Goal: Task Accomplishment & Management: Complete application form

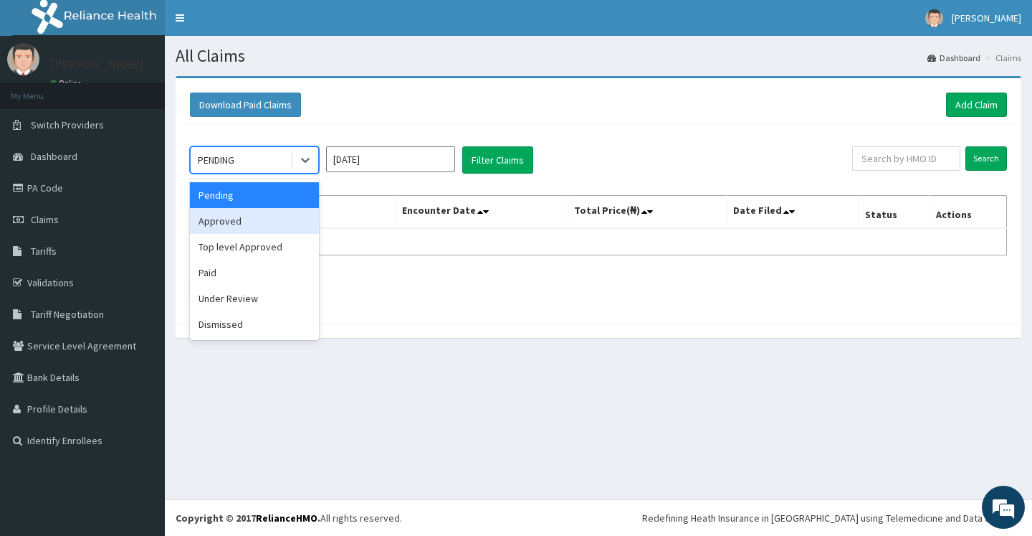
click at [238, 228] on div "Approved" at bounding box center [254, 221] width 129 height 26
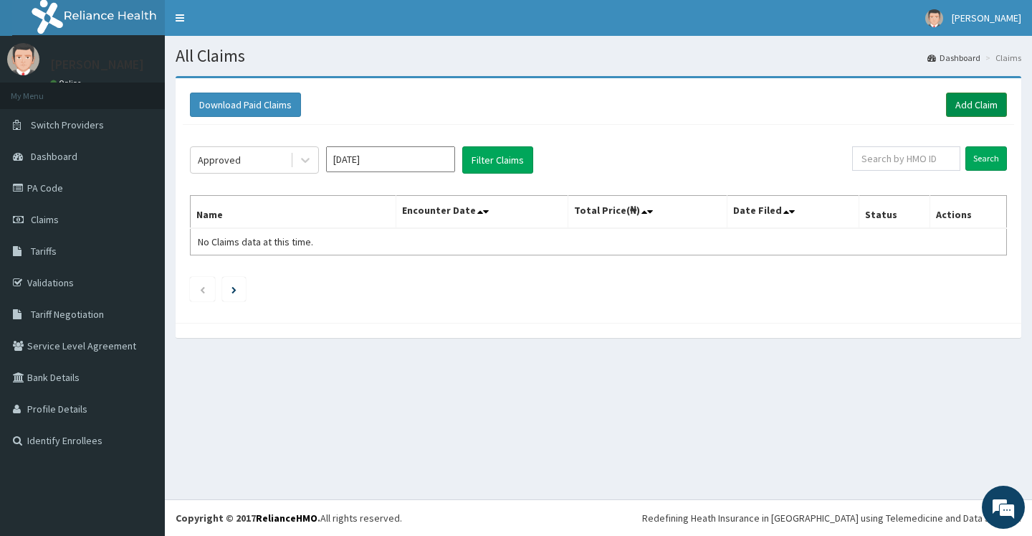
click at [980, 110] on link "Add Claim" at bounding box center [976, 104] width 61 height 24
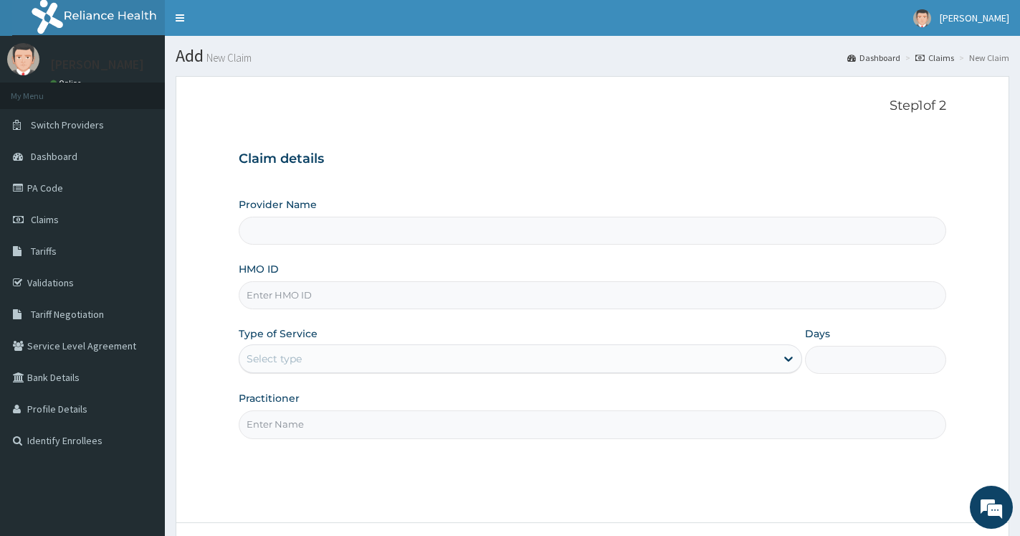
type input "Ameso Specialist Hospital"
type input "AIP/10743/A"
click at [298, 368] on div "Select type" at bounding box center [507, 358] width 536 height 23
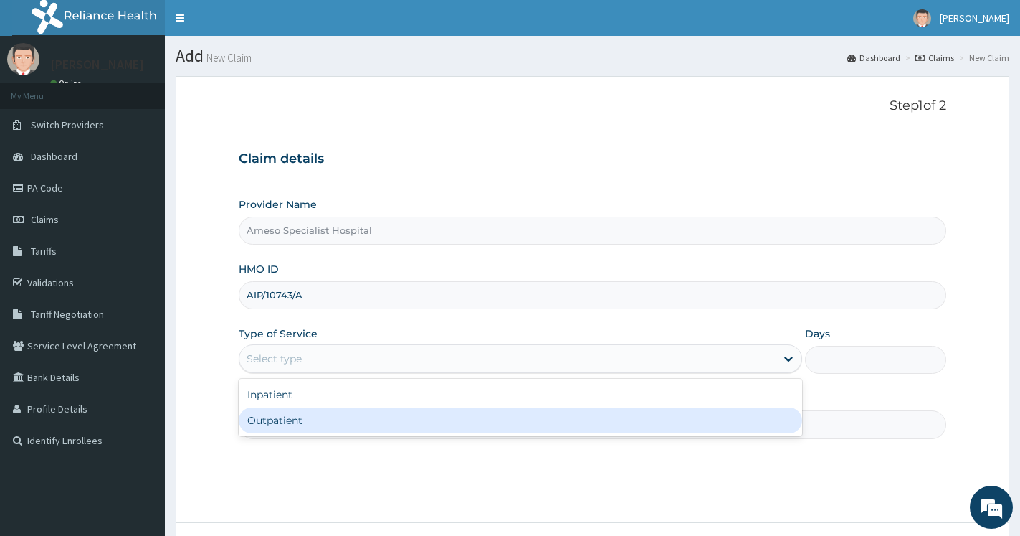
click at [291, 419] on div "Outpatient" at bounding box center [520, 420] width 563 height 26
type input "1"
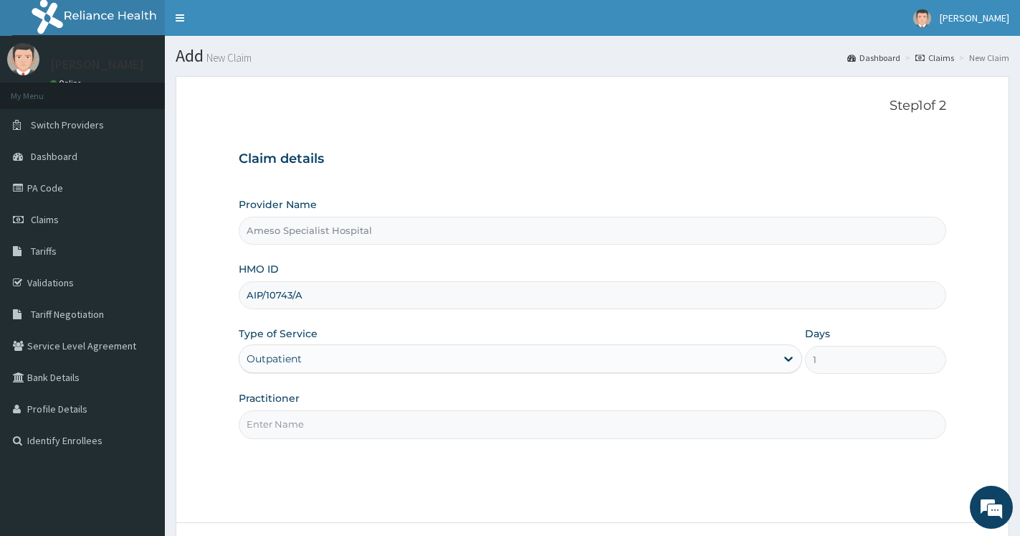
click at [322, 430] on input "Practitioner" at bounding box center [593, 424] width 708 height 28
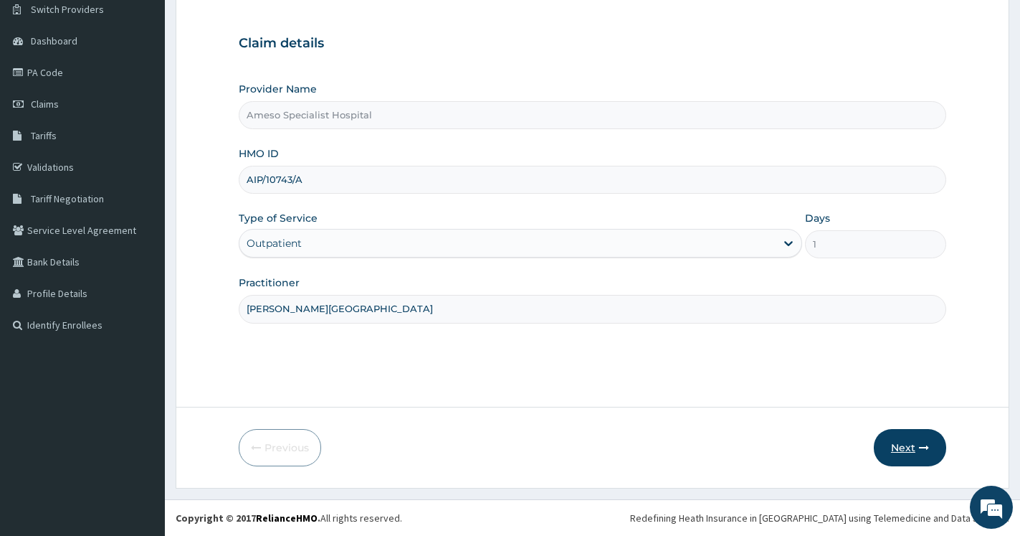
type input "[PERSON_NAME][GEOGRAPHIC_DATA]"
click at [906, 446] on button "Next" at bounding box center [910, 447] width 72 height 37
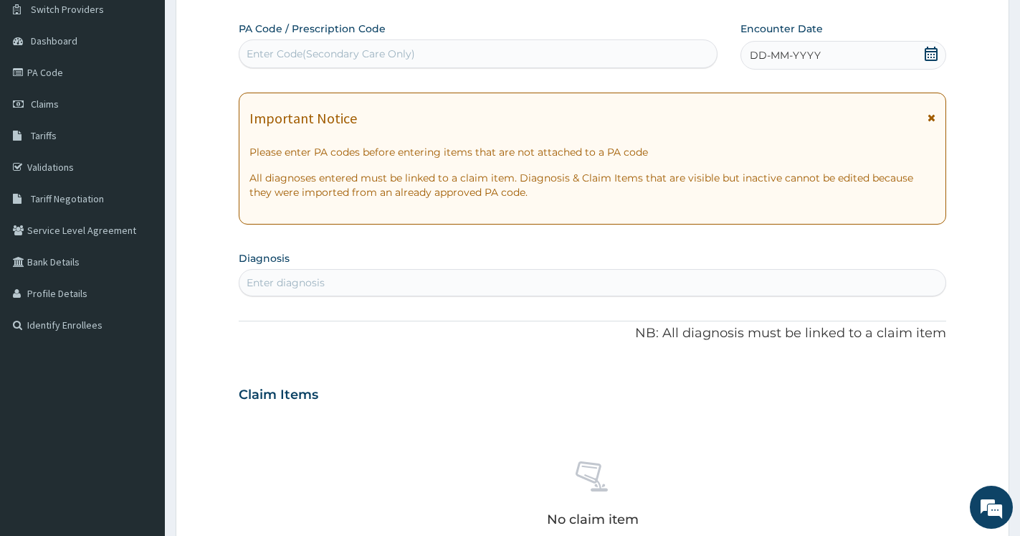
scroll to position [0, 0]
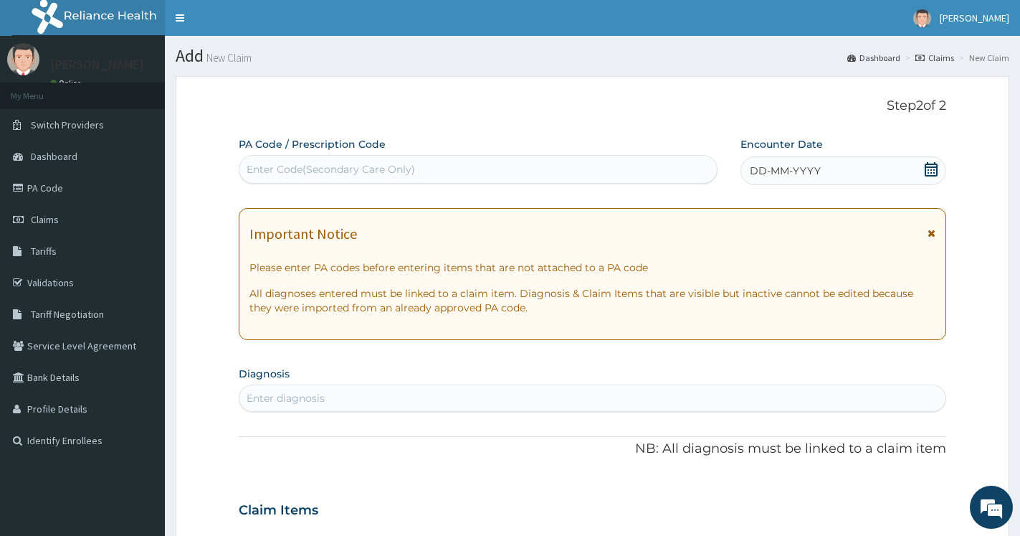
click at [407, 171] on div "Enter Code(Secondary Care Only)" at bounding box center [331, 169] width 168 height 14
paste input "PA/8E9984"
type input "PA/8E9984"
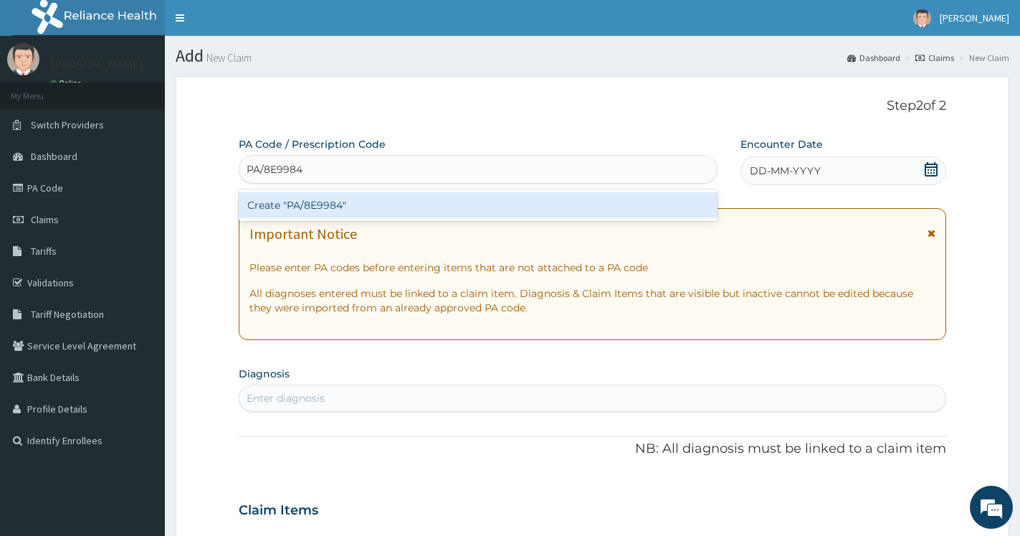
click at [326, 209] on div "Create "PA/8E9984"" at bounding box center [478, 205] width 479 height 26
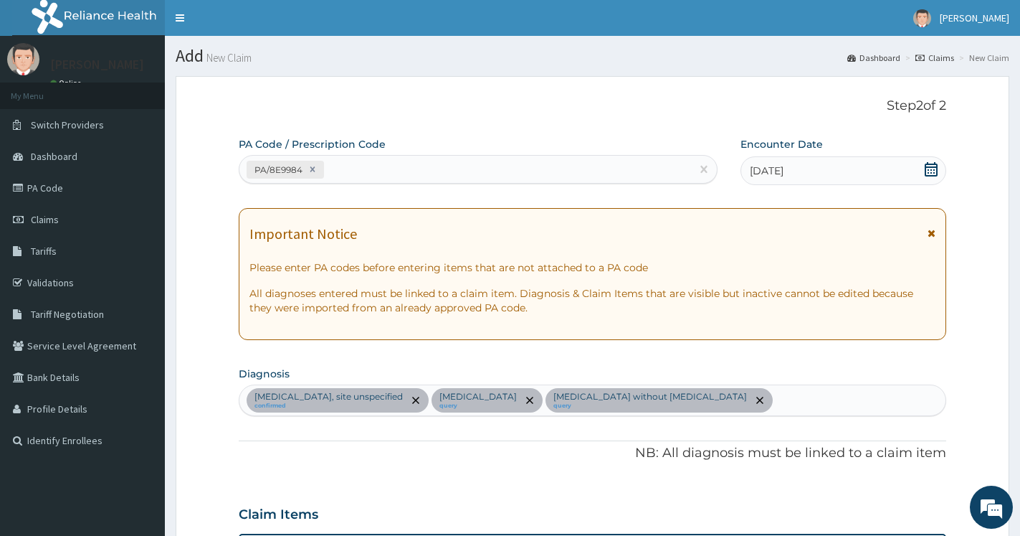
click at [403, 169] on div "PA/8E9984" at bounding box center [465, 170] width 452 height 24
type input "PA/503700"
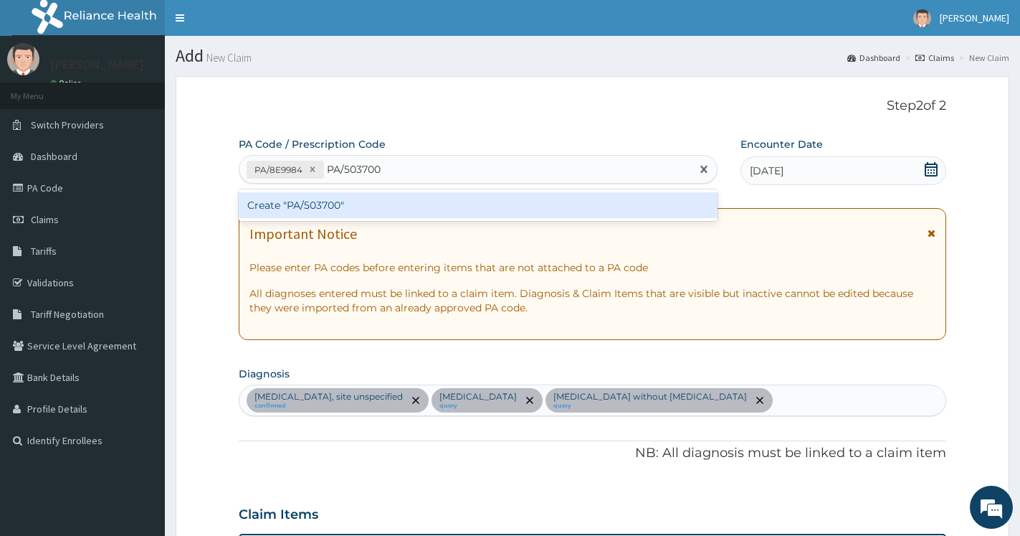
click at [341, 208] on div "Create "PA/503700"" at bounding box center [478, 205] width 479 height 26
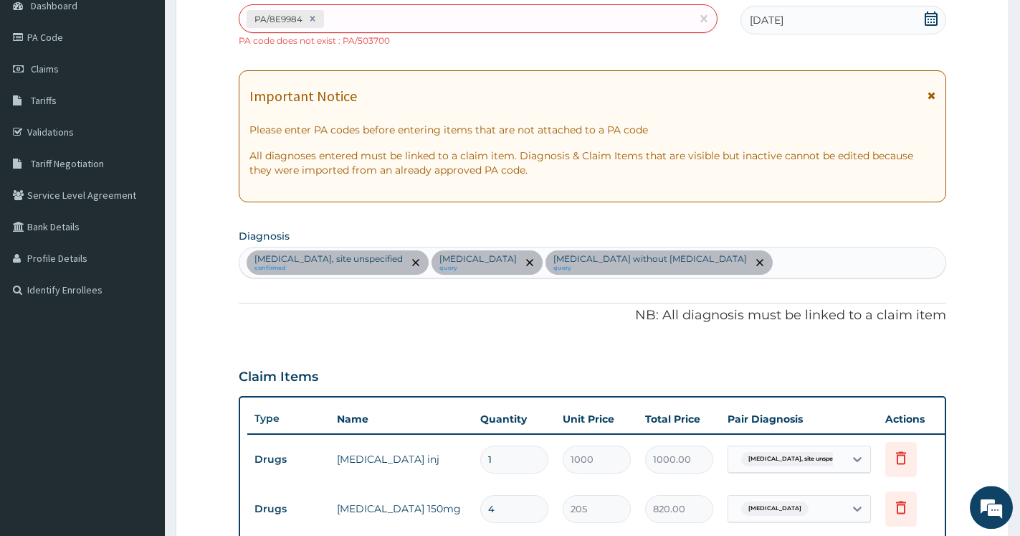
scroll to position [140, 0]
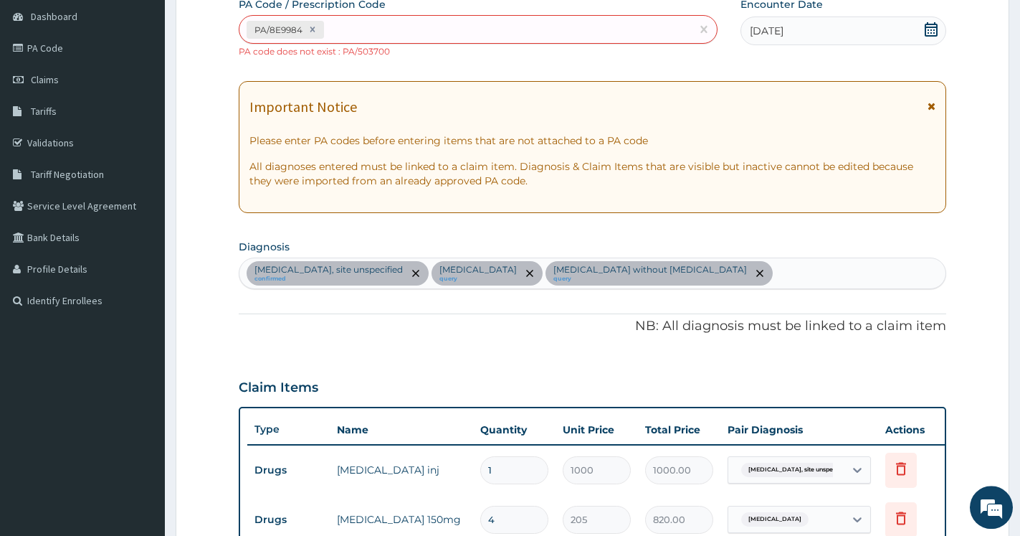
click at [431, 60] on div "PA Code / Prescription Code PA/8E9984 PA code does not exist : PA/503700 Encoun…" at bounding box center [593, 444] width 708 height 895
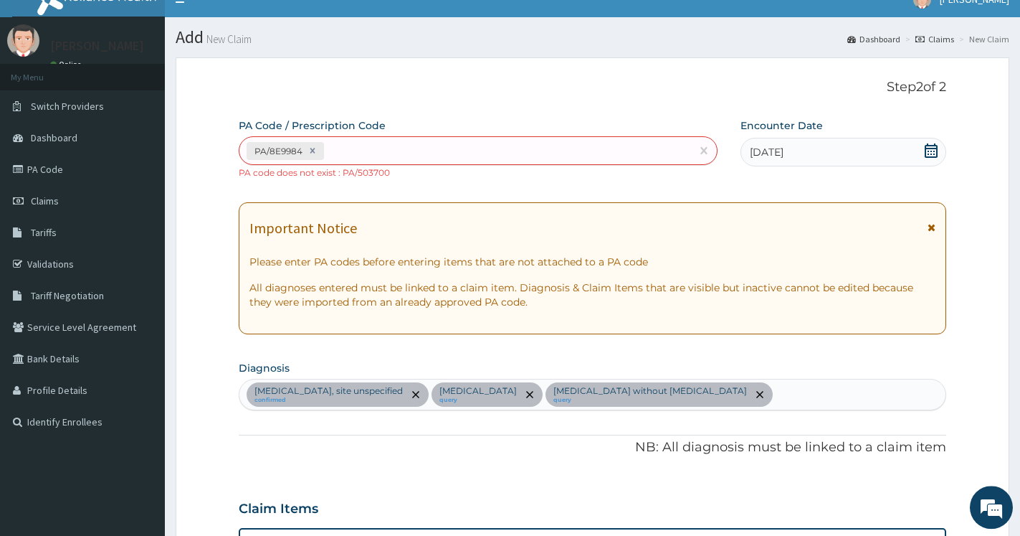
scroll to position [0, 0]
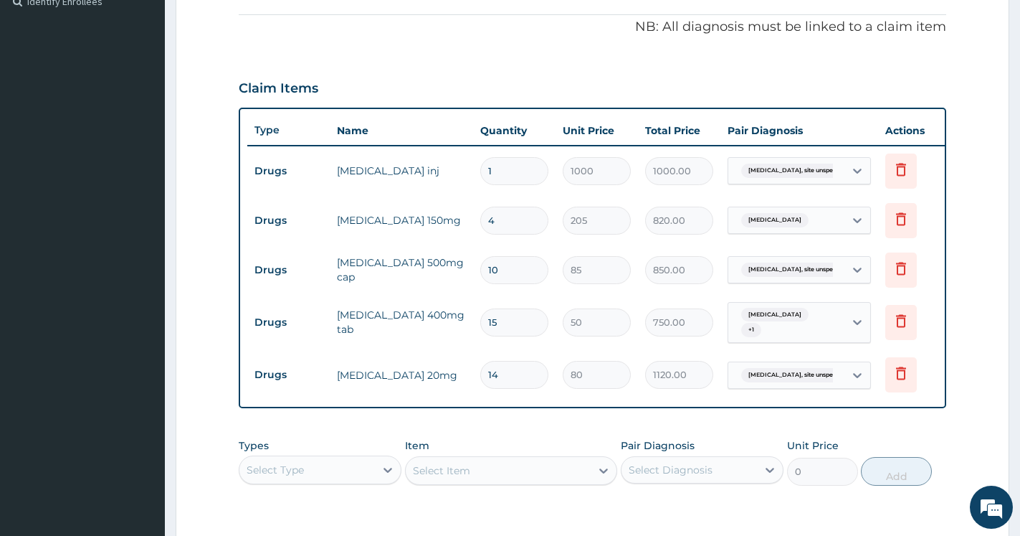
scroll to position [653, 0]
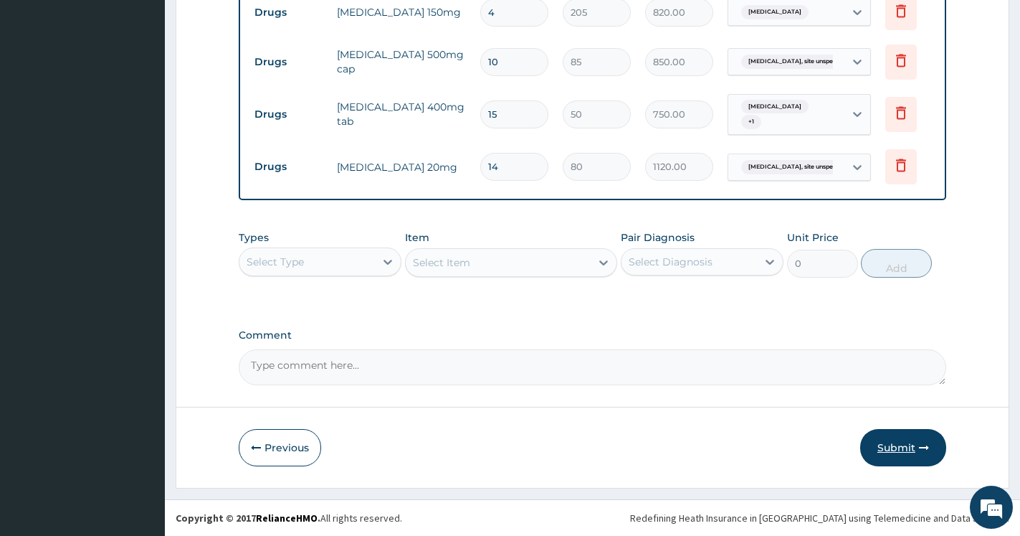
click at [899, 448] on button "Submit" at bounding box center [903, 447] width 86 height 37
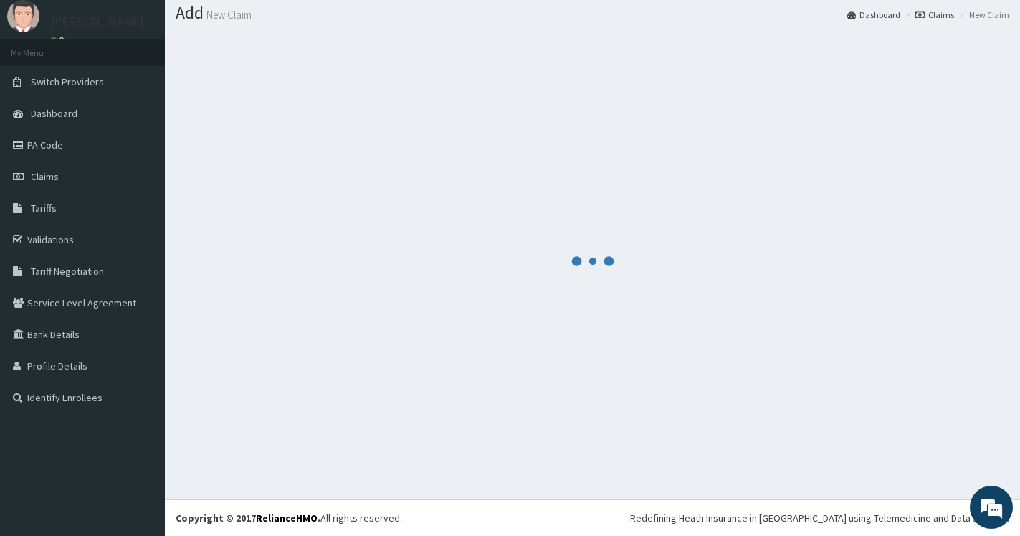
scroll to position [43, 0]
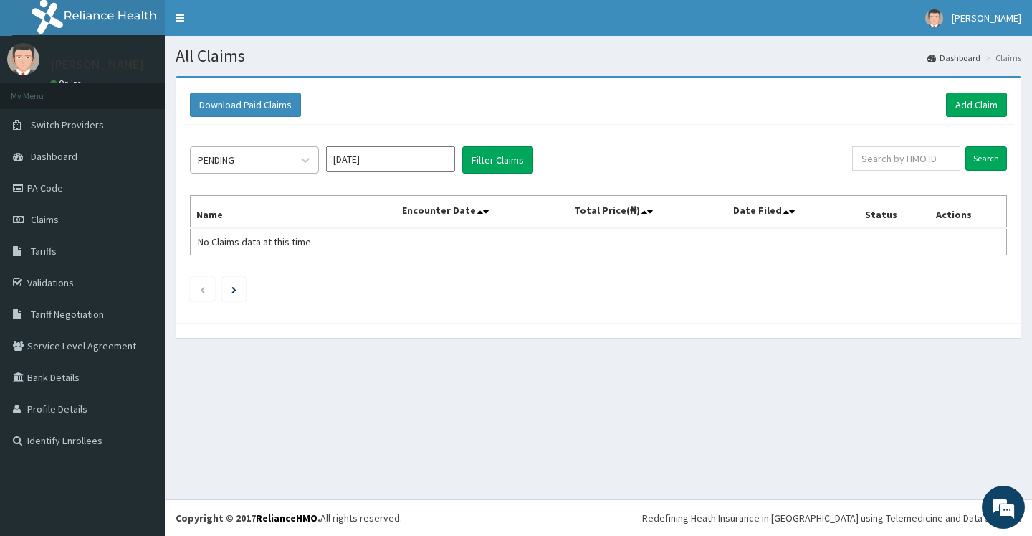
click at [254, 163] on div "PENDING" at bounding box center [241, 159] width 100 height 23
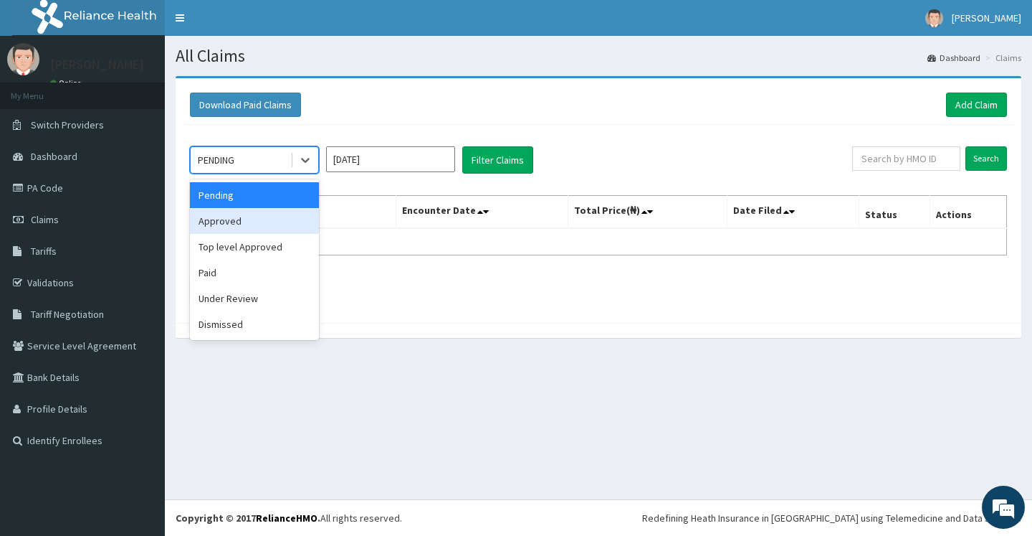
click at [247, 226] on div "Approved" at bounding box center [254, 221] width 129 height 26
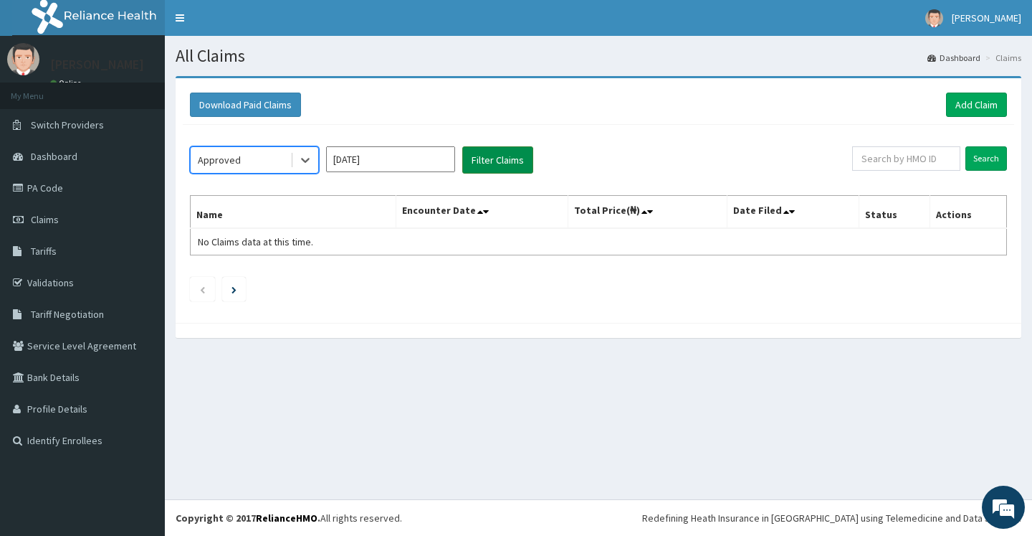
click at [510, 164] on button "Filter Claims" at bounding box center [497, 159] width 71 height 27
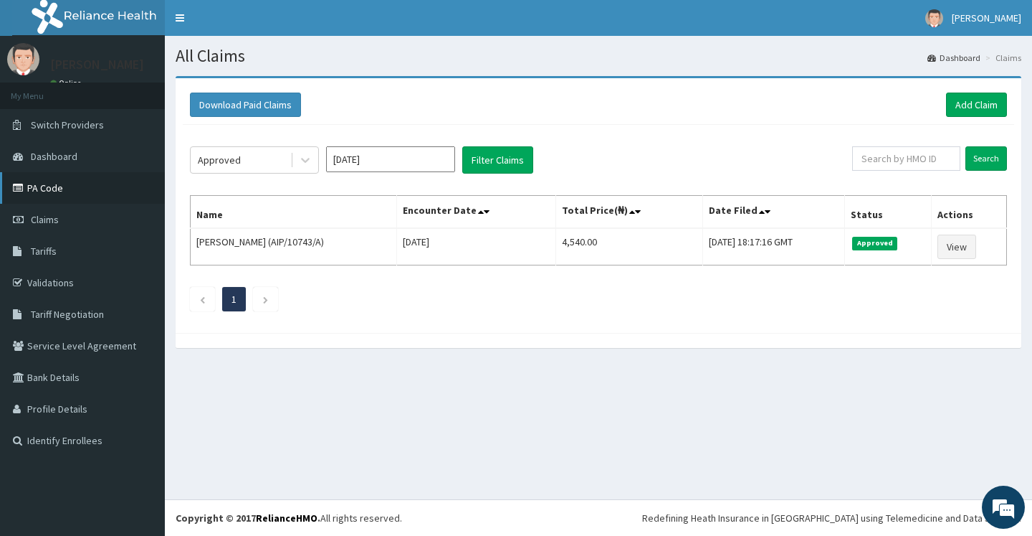
click at [52, 185] on link "PA Code" at bounding box center [82, 188] width 165 height 32
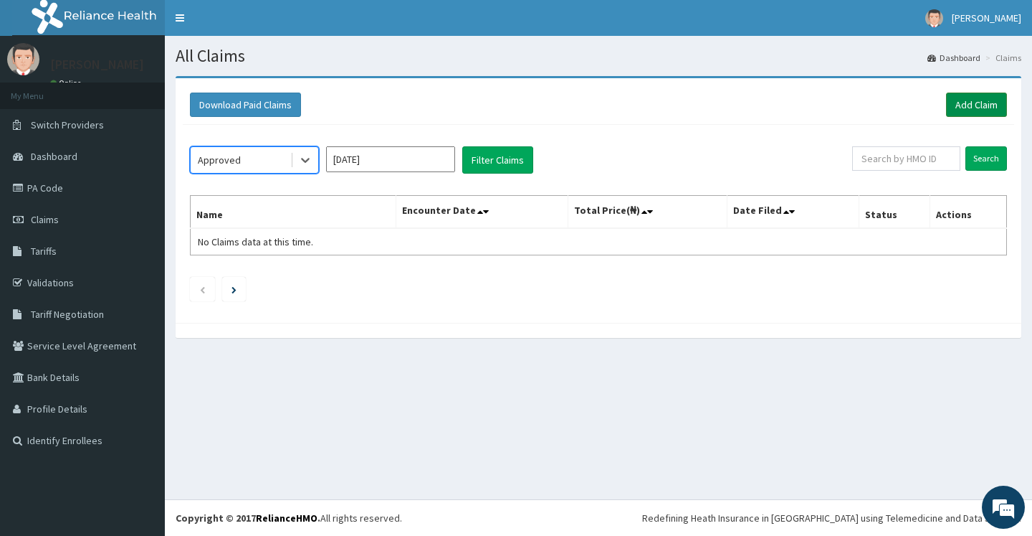
click at [977, 100] on link "Add Claim" at bounding box center [976, 104] width 61 height 24
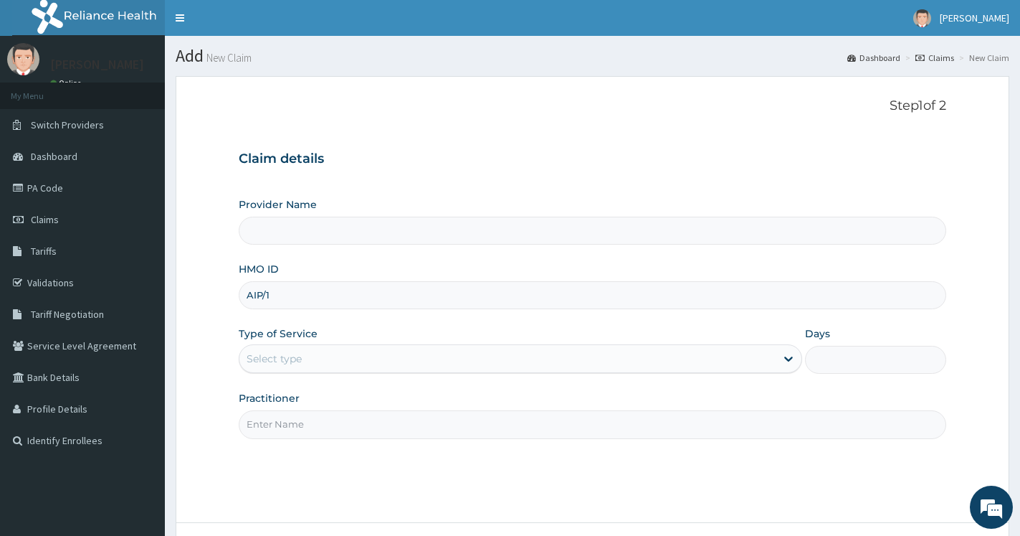
type input "AIP/10"
type input "Ameso Specialist Hospital"
type input "AIP/10743/A"
click at [320, 361] on div "Select type" at bounding box center [507, 358] width 536 height 23
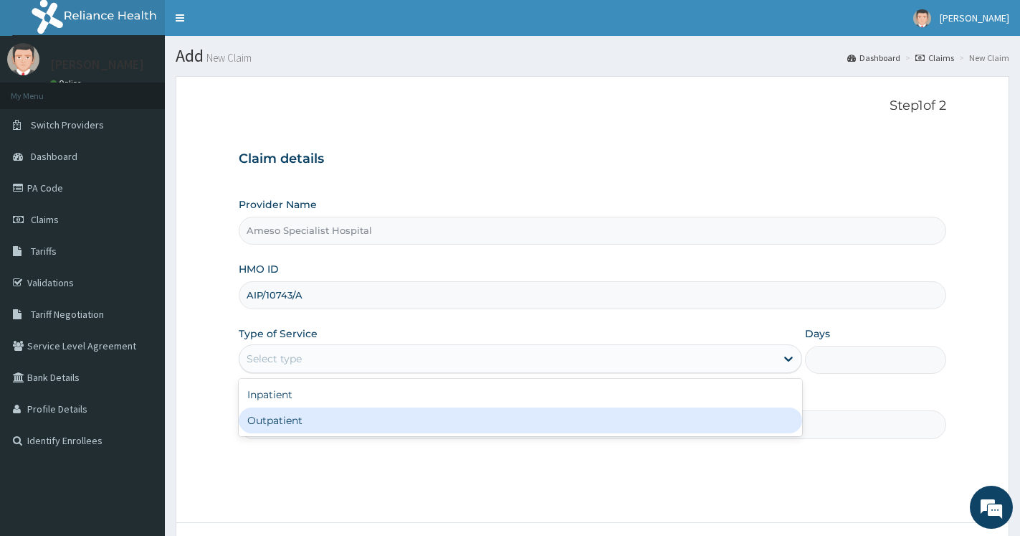
click at [313, 419] on div "Outpatient" at bounding box center [520, 420] width 563 height 26
type input "1"
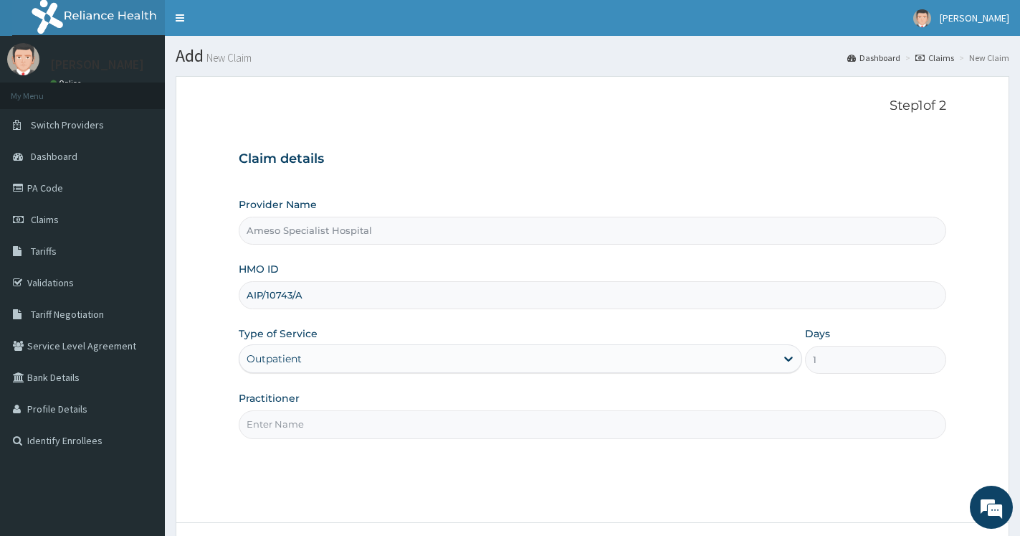
click at [313, 419] on input "Practitioner" at bounding box center [593, 424] width 708 height 28
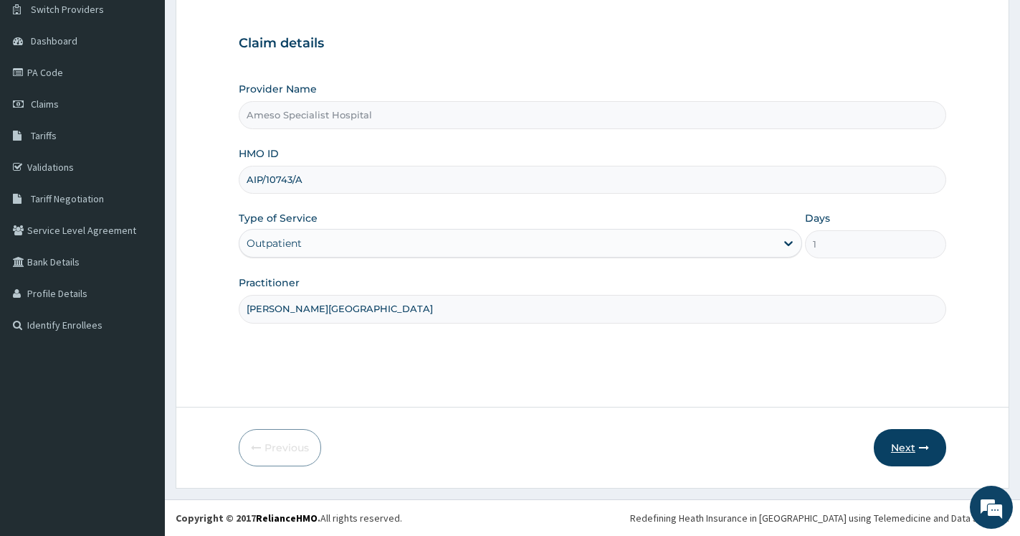
type input "DR. OGALA"
click at [900, 442] on button "Next" at bounding box center [910, 447] width 72 height 37
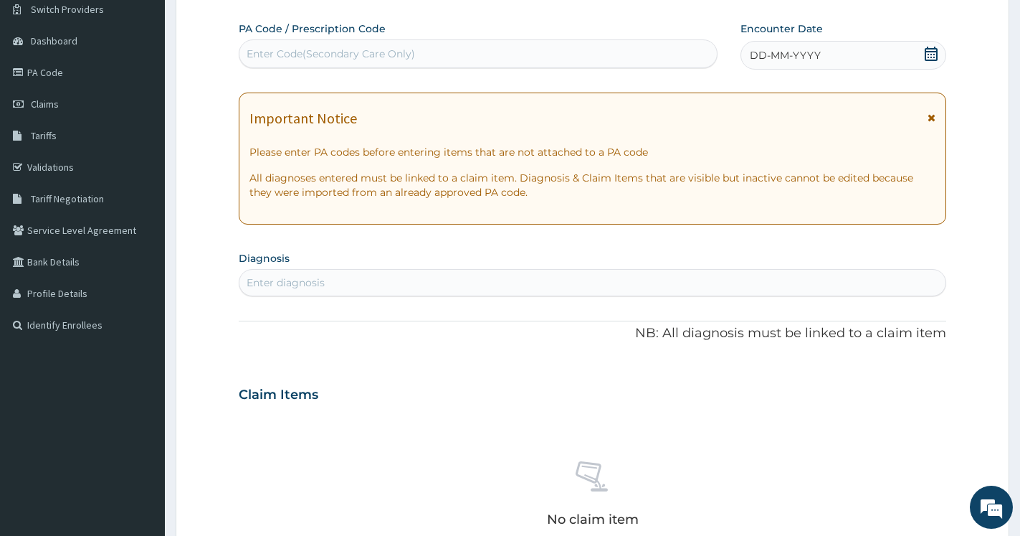
click at [440, 54] on div "Enter Code(Secondary Care Only)" at bounding box center [477, 53] width 477 height 23
paste input "PA/5C3700"
type input "PA/5C3700"
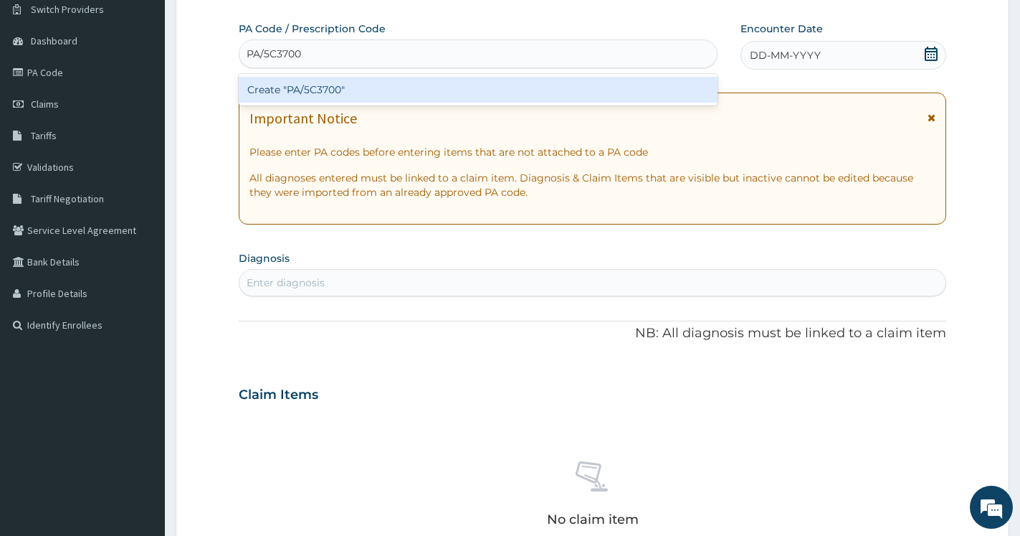
click at [311, 86] on div "Create "PA/5C3700"" at bounding box center [478, 90] width 479 height 26
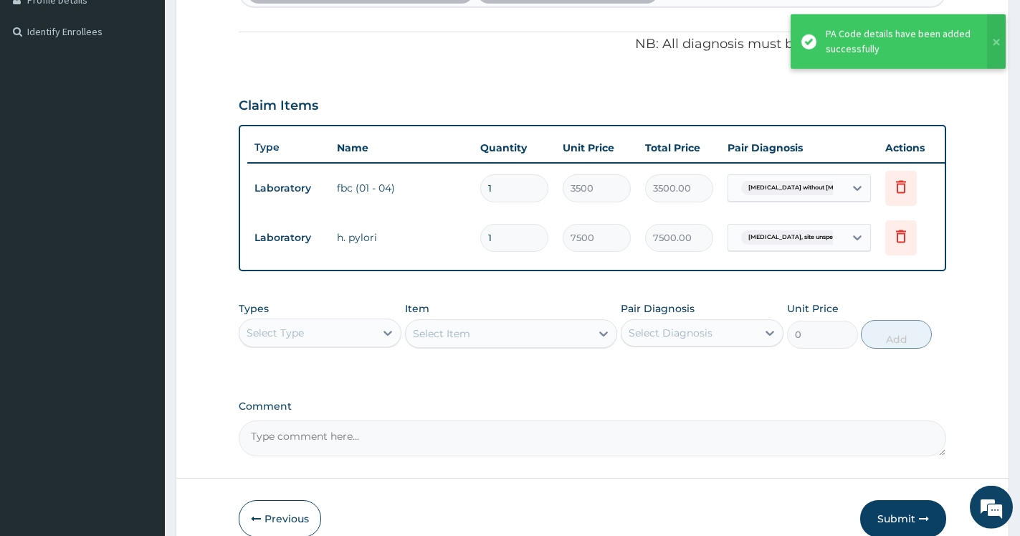
scroll to position [492, 0]
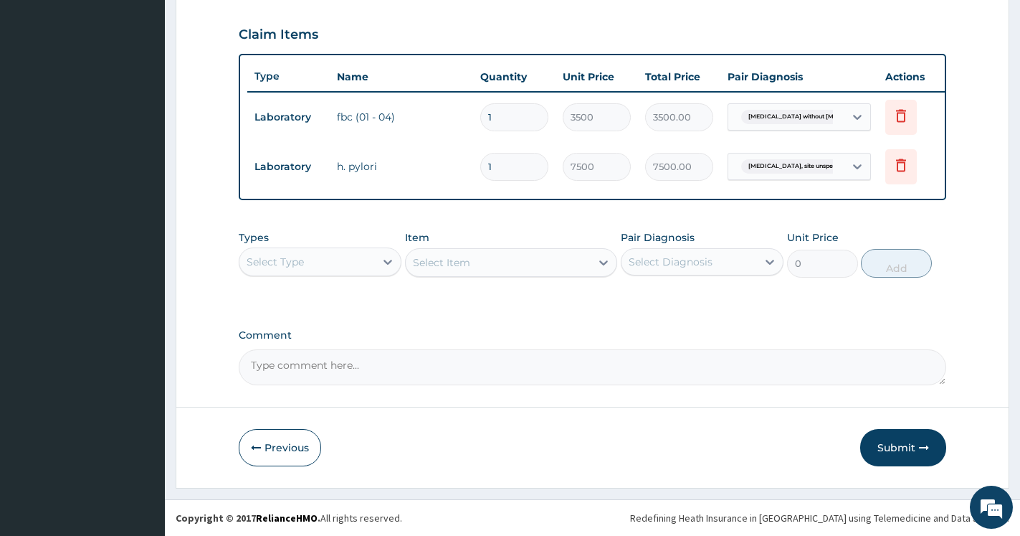
click at [908, 447] on button "Submit" at bounding box center [903, 447] width 86 height 37
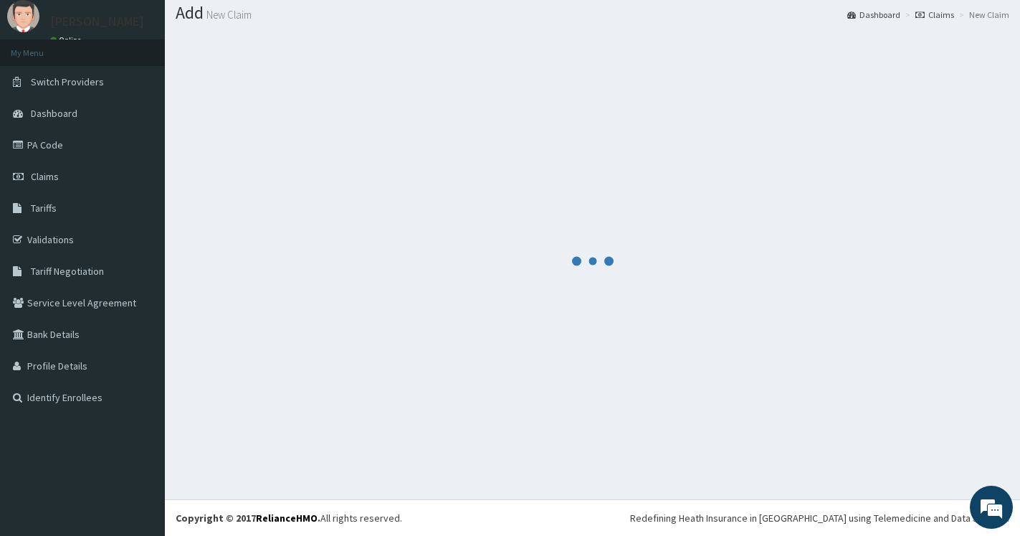
scroll to position [43, 0]
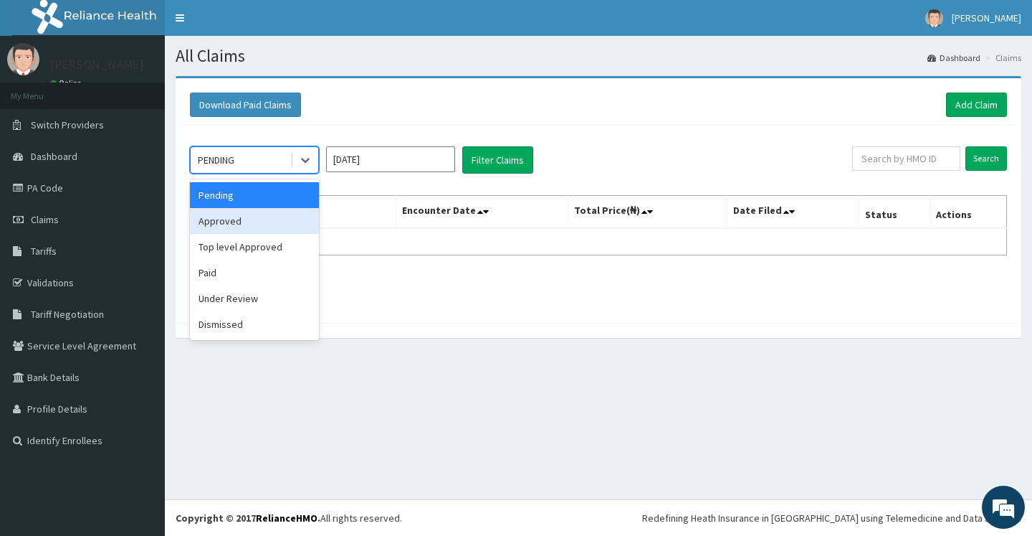
click at [243, 214] on div "Approved" at bounding box center [254, 221] width 129 height 26
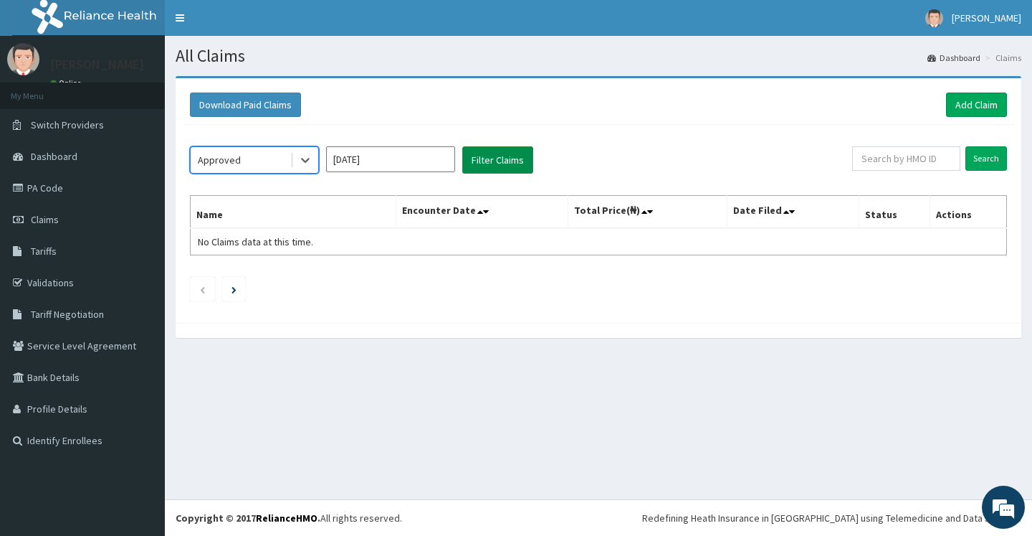
click at [515, 161] on button "Filter Claims" at bounding box center [497, 159] width 71 height 27
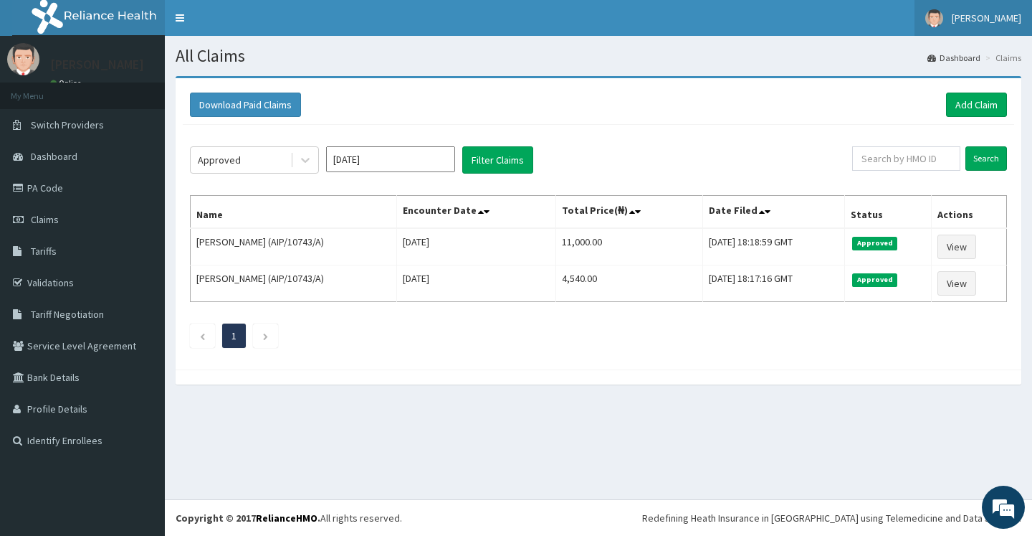
click at [927, 20] on img at bounding box center [934, 18] width 18 height 18
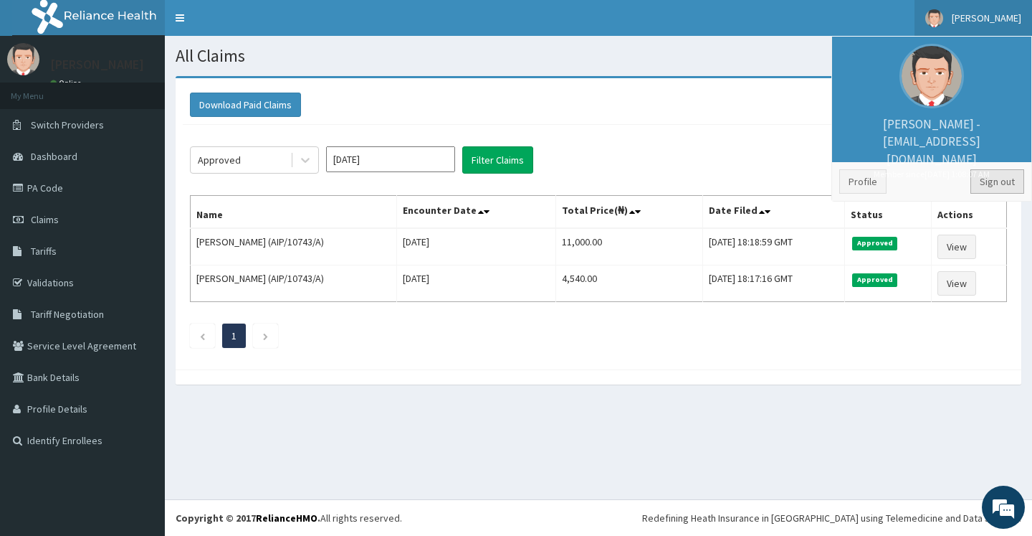
click at [981, 181] on link "Sign out" at bounding box center [998, 181] width 54 height 24
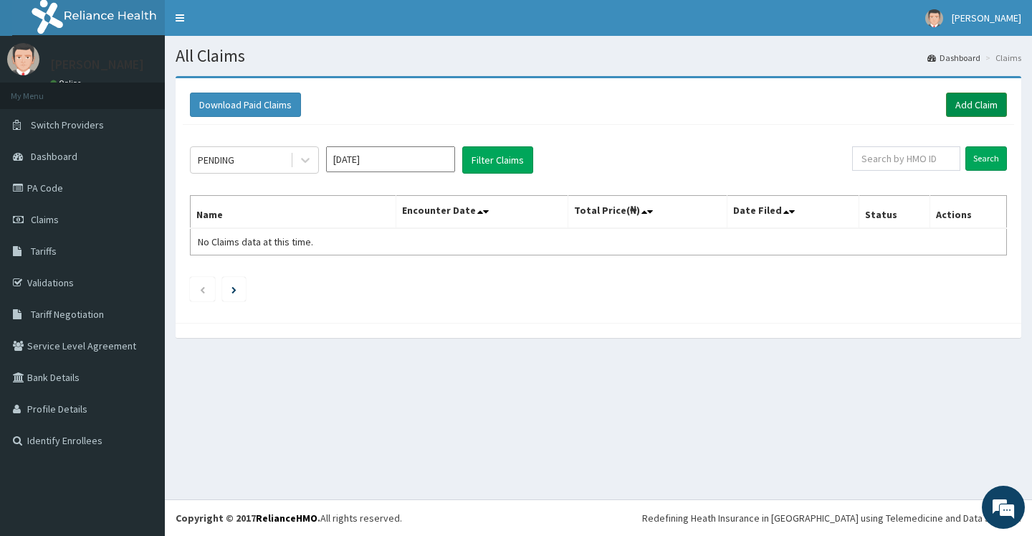
click at [971, 108] on link "Add Claim" at bounding box center [976, 104] width 61 height 24
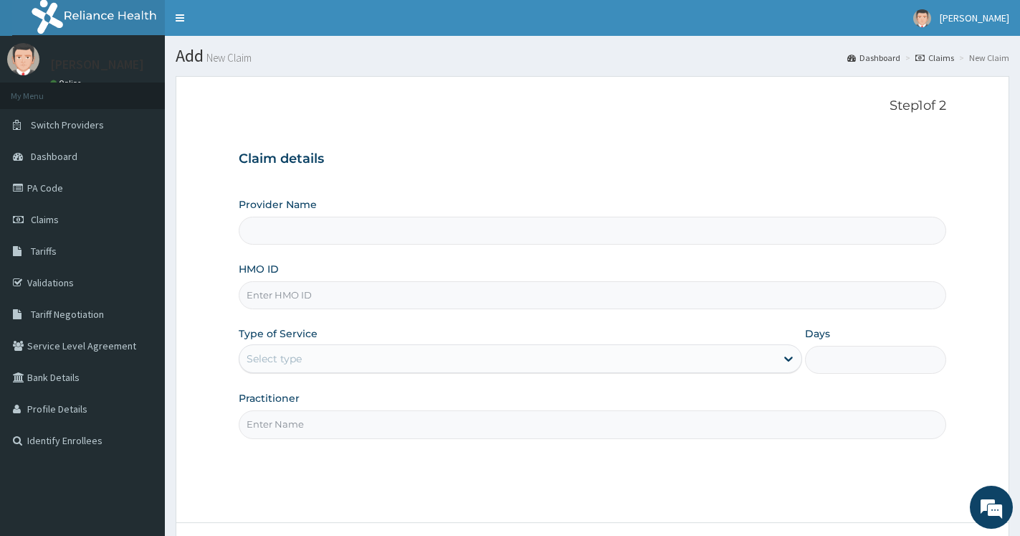
type input "Ameso Specialist Hospital"
click at [913, 19] on img at bounding box center [922, 18] width 18 height 18
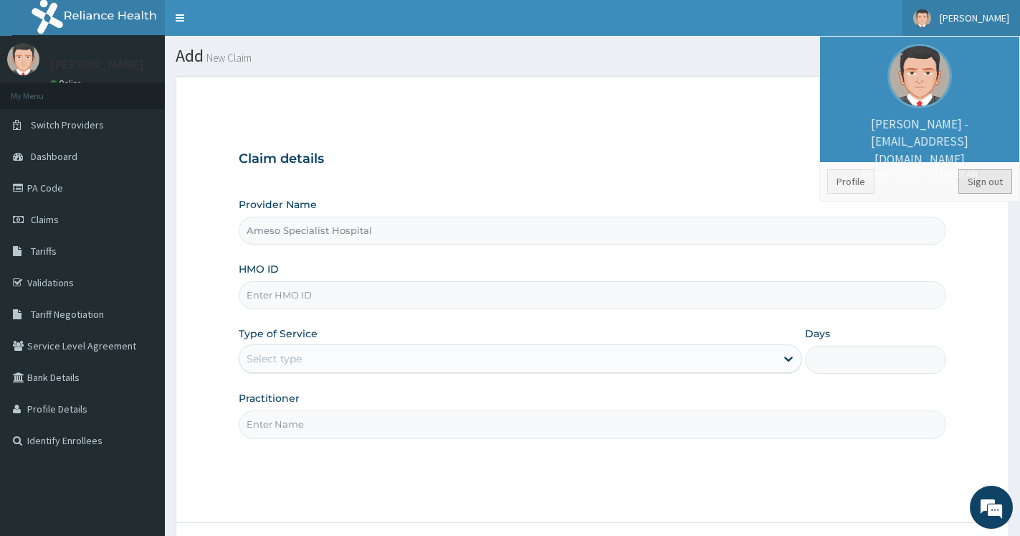
click at [978, 188] on link "Sign out" at bounding box center [985, 181] width 54 height 24
